Goal: Transaction & Acquisition: Obtain resource

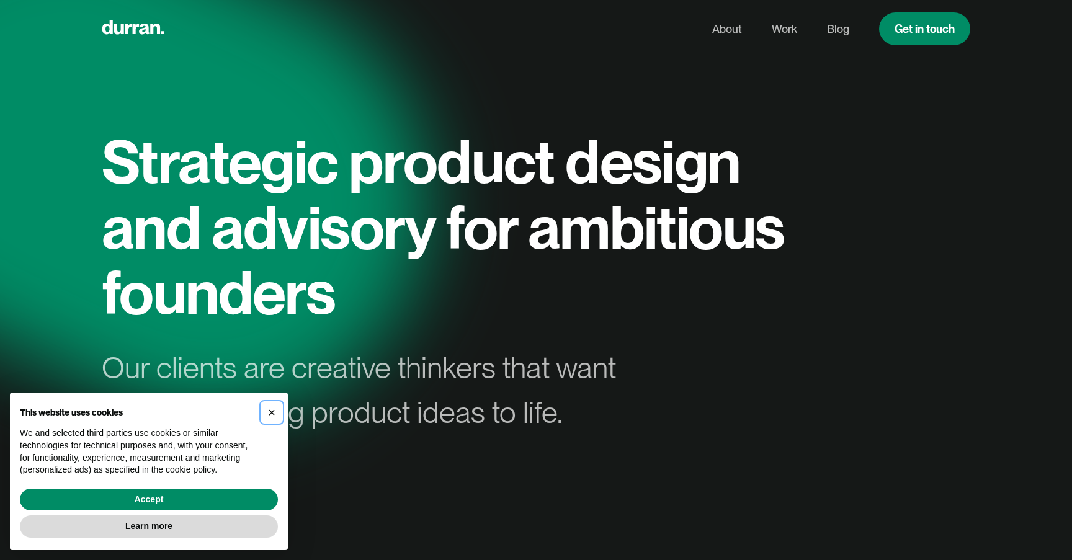
click at [273, 412] on span "×" at bounding box center [271, 413] width 7 height 14
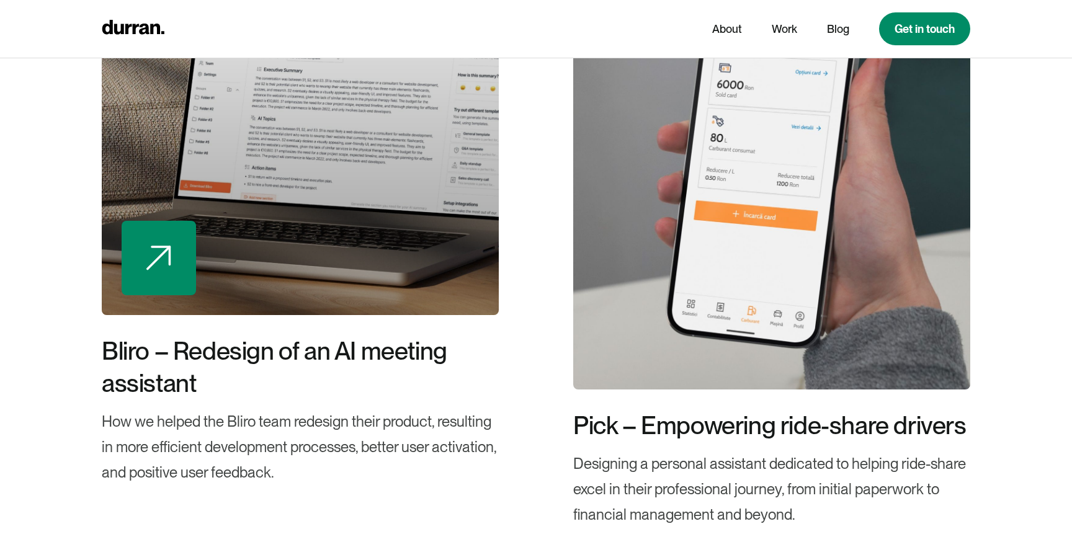
scroll to position [2282, 0]
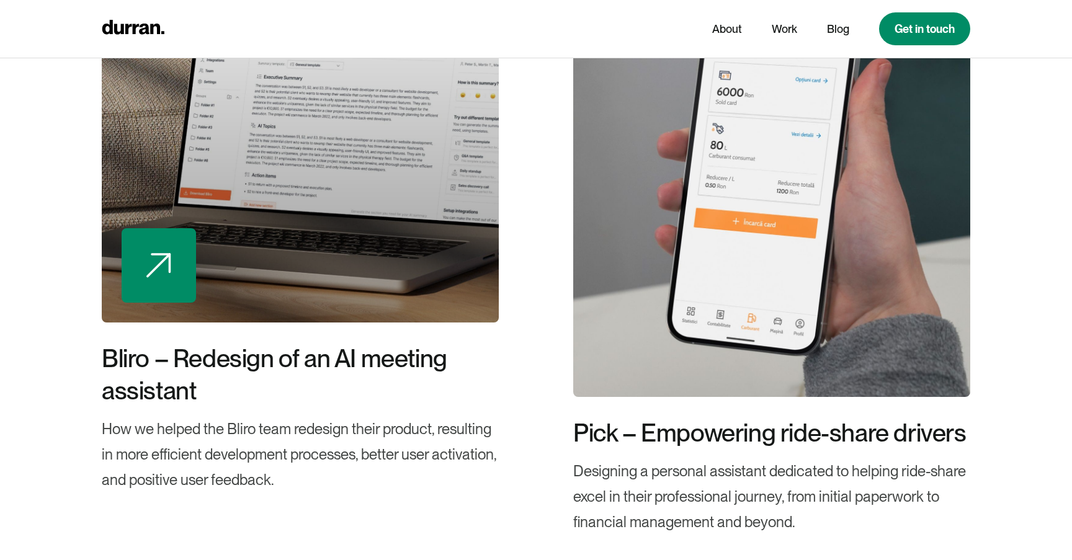
click at [164, 260] on img at bounding box center [158, 265] width 25 height 25
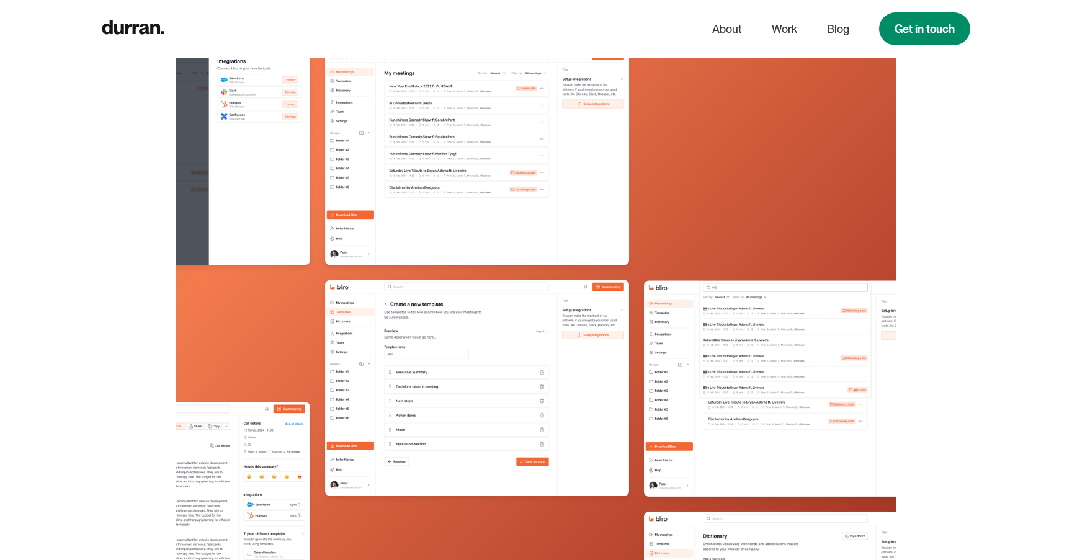
scroll to position [8884, 0]
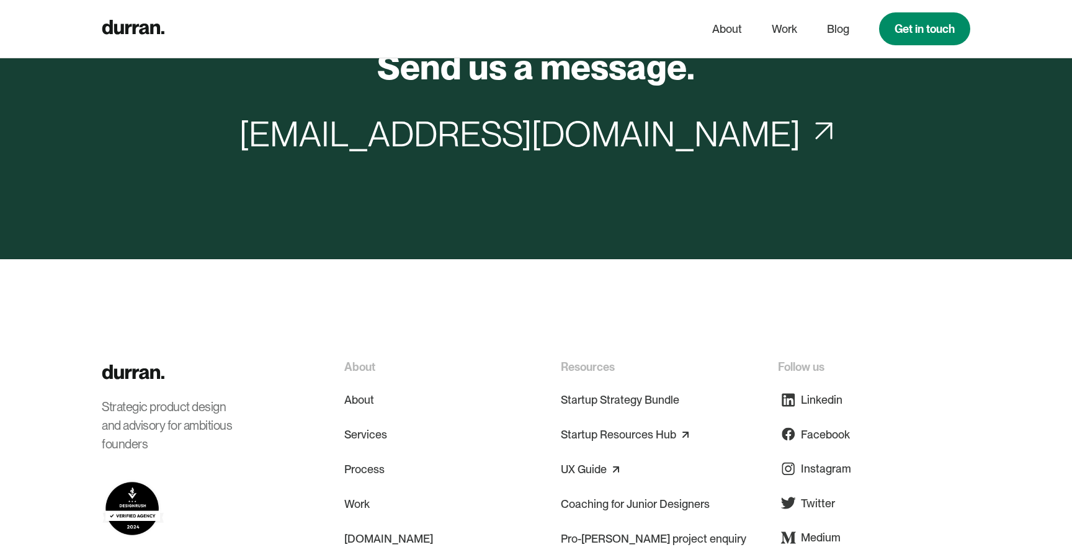
scroll to position [10533, 0]
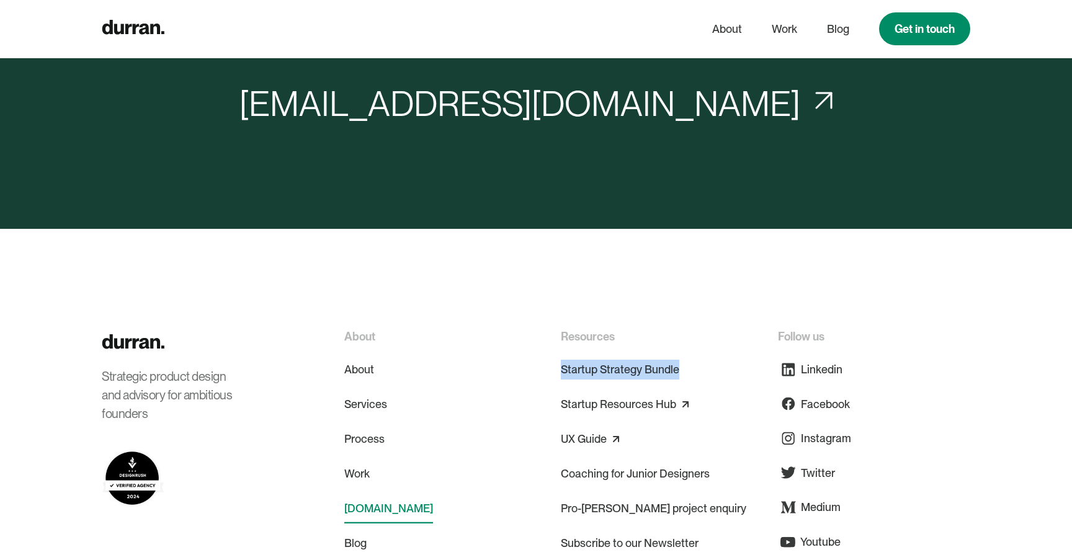
click at [373, 509] on link "[DOMAIN_NAME]" at bounding box center [388, 509] width 89 height 30
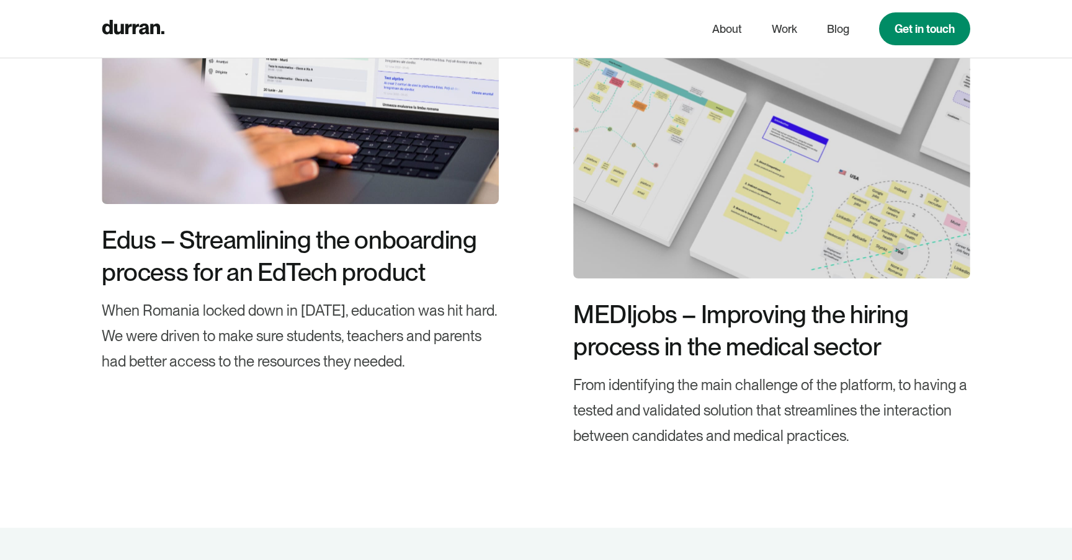
scroll to position [4044, 0]
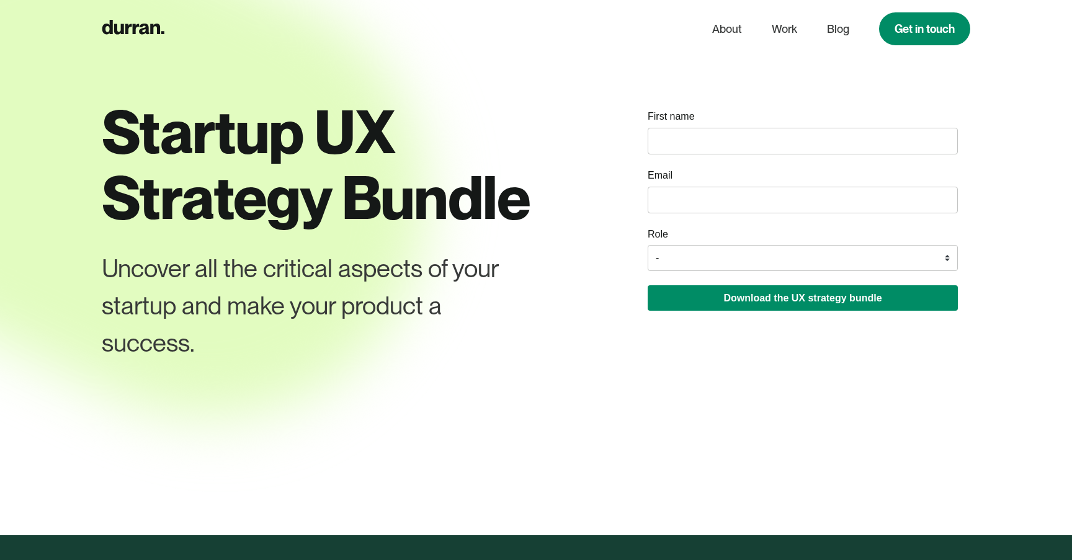
click at [707, 135] on input "name" at bounding box center [803, 141] width 310 height 27
type input "Gewoon Mo"
type input "gwn_mo@hotmail.com"
click at [704, 252] on select "- Founder / Co-founder C-suite / VP / Manager Designer Developer Other" at bounding box center [803, 258] width 310 height 26
select select "Designer"
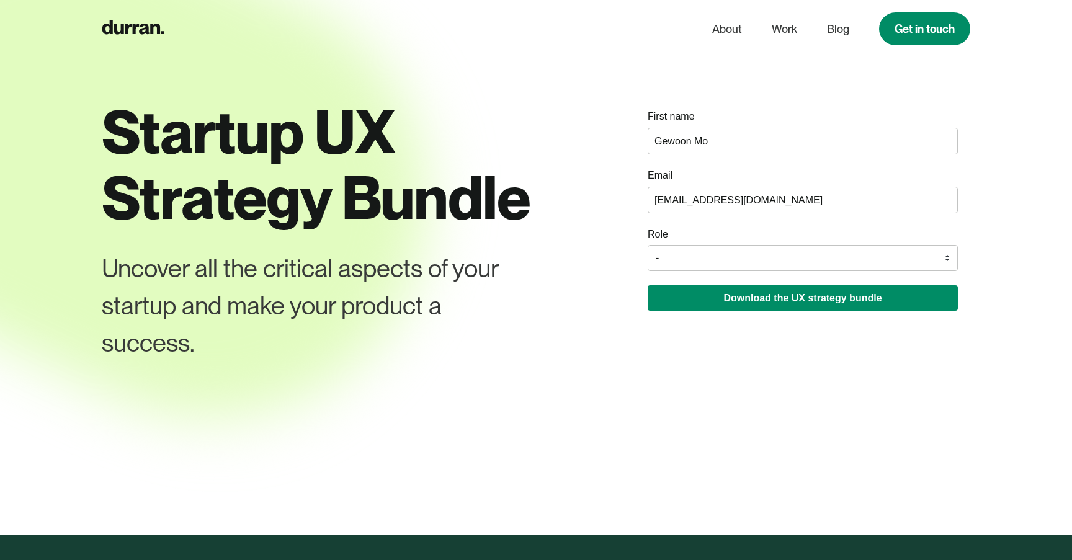
click at [648, 246] on select "- Founder / Co-founder C-suite / VP / Manager Designer Developer Other" at bounding box center [803, 258] width 310 height 26
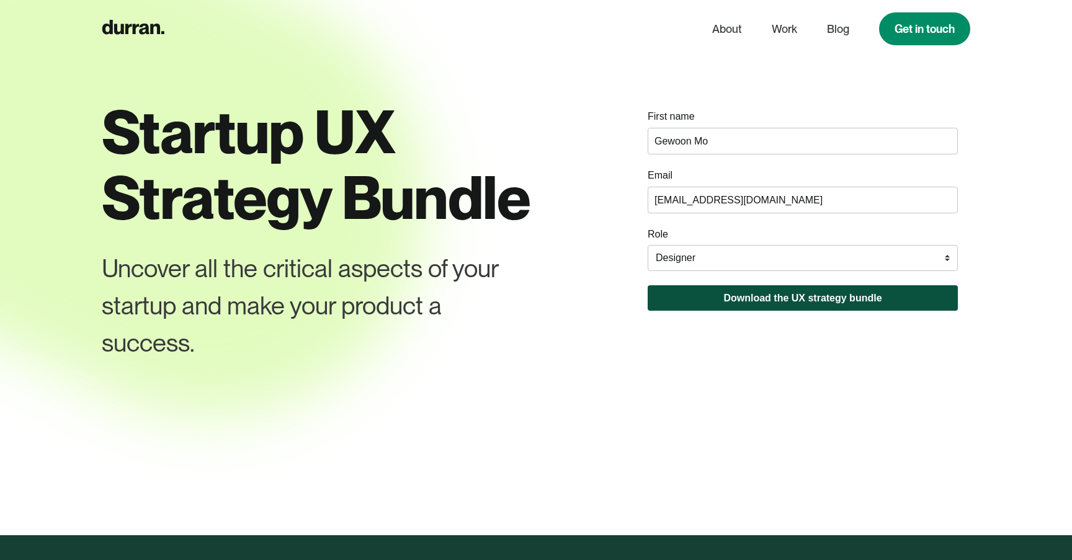
click at [705, 303] on button "Download the UX strategy bundle" at bounding box center [803, 297] width 310 height 25
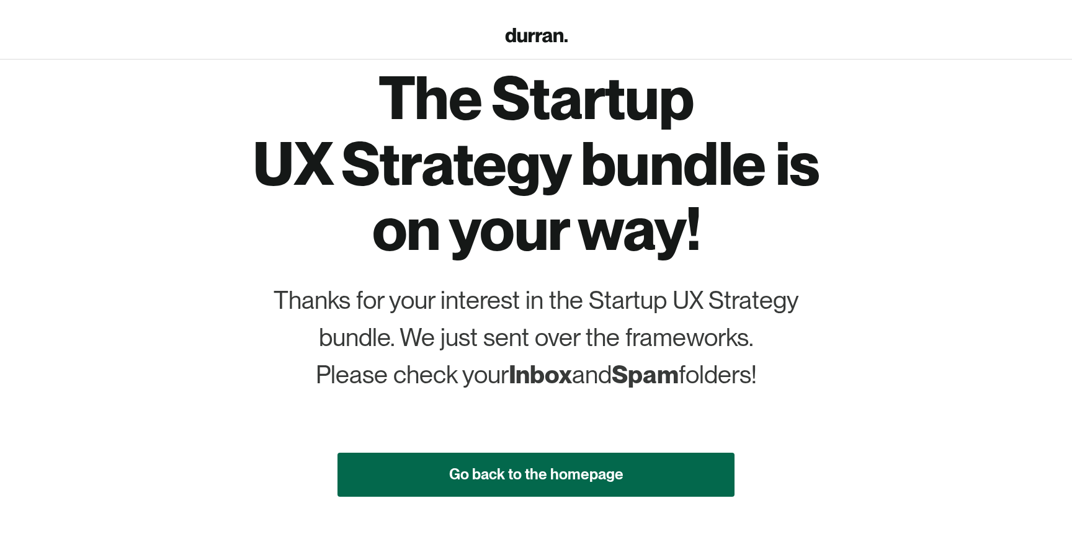
scroll to position [94, 0]
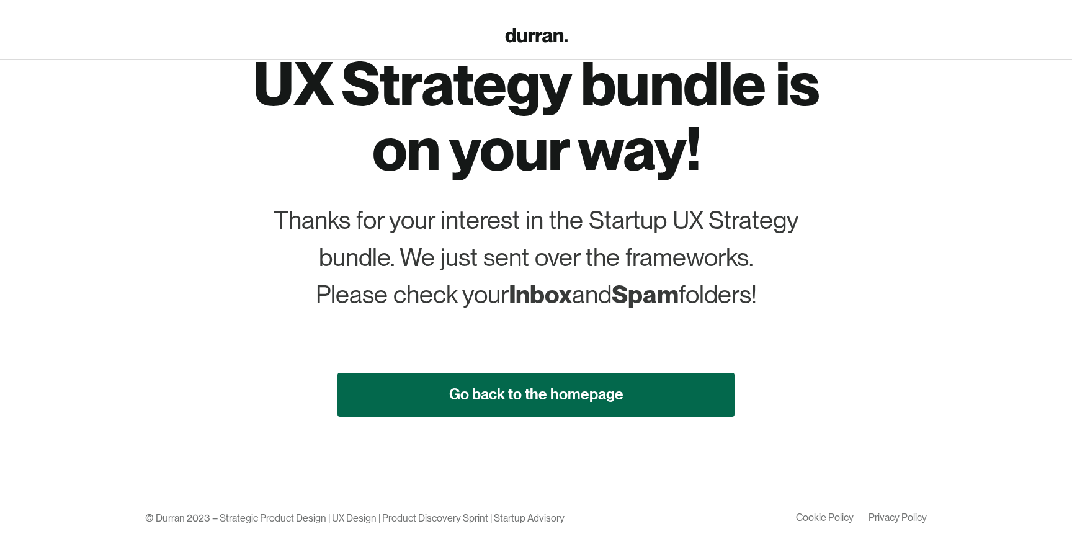
click at [621, 403] on link "Go back to the homepage" at bounding box center [535, 395] width 397 height 44
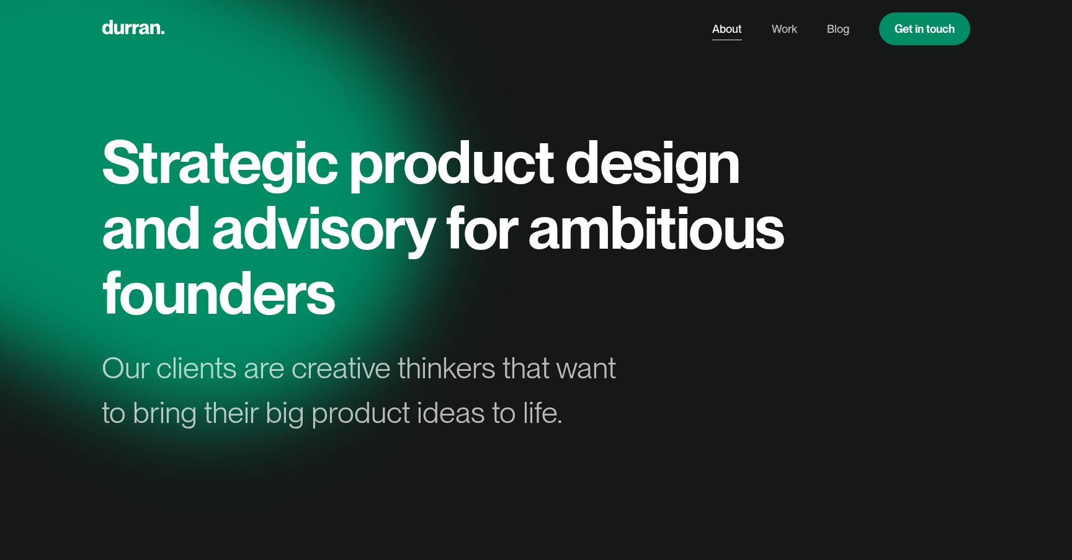
click at [723, 33] on link "About" at bounding box center [727, 29] width 30 height 24
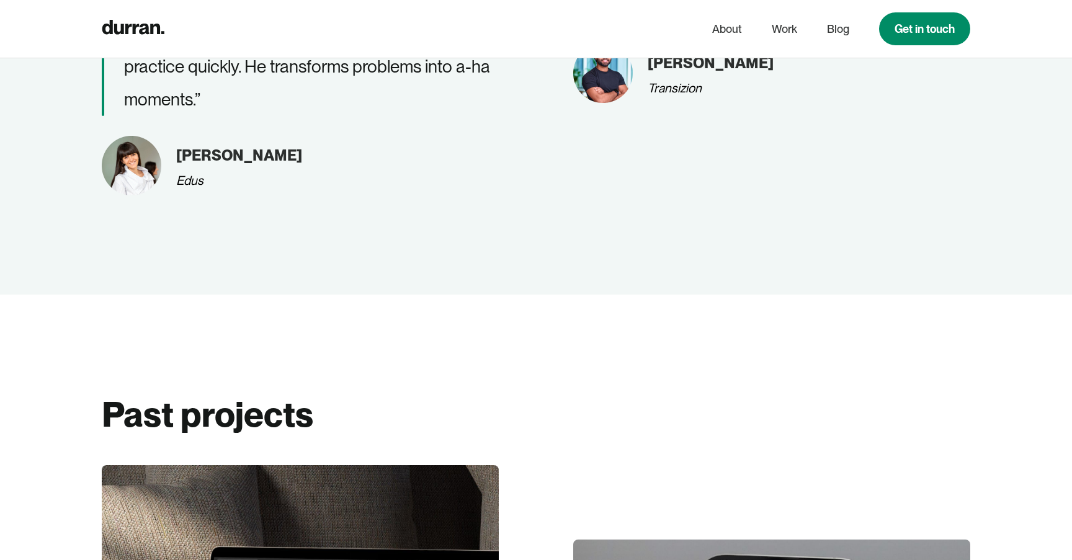
scroll to position [1824, 0]
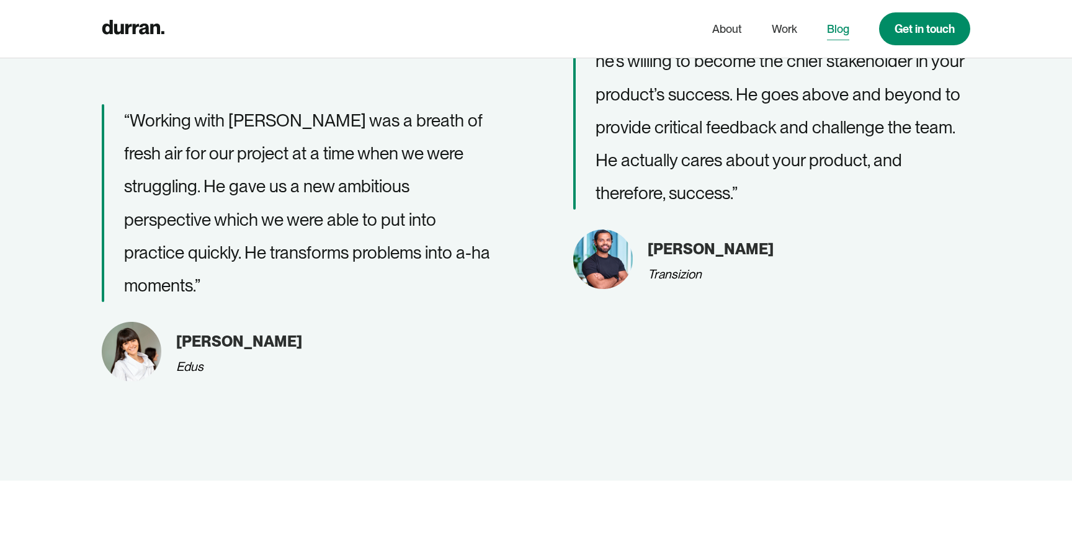
click at [840, 34] on link "Blog" at bounding box center [838, 29] width 22 height 24
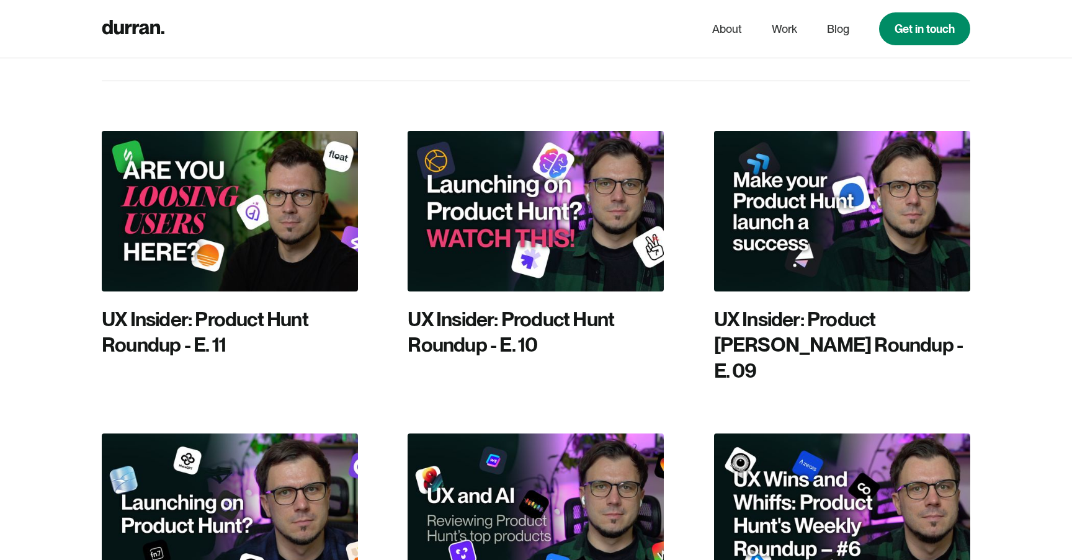
scroll to position [469, 0]
